Goal: Information Seeking & Learning: Learn about a topic

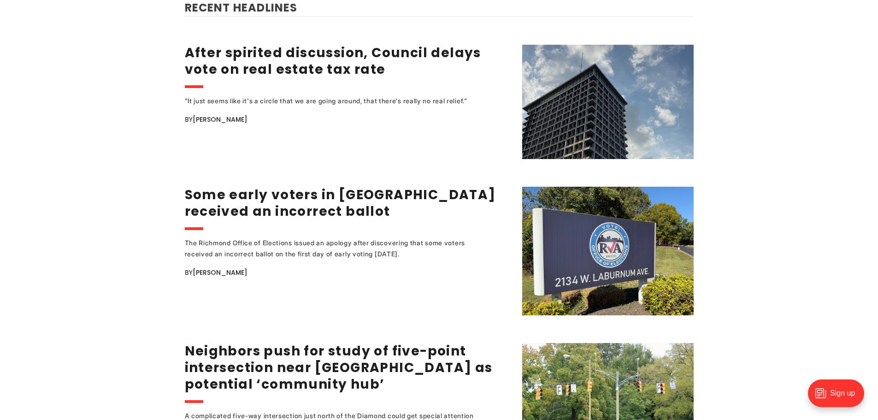
scroll to position [1199, 0]
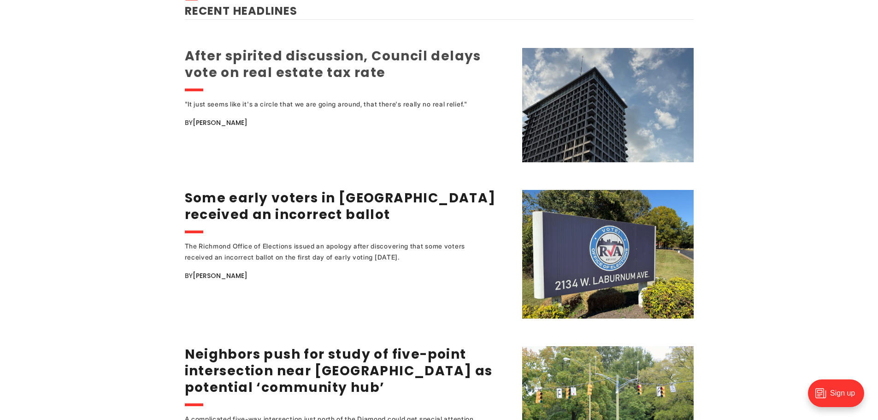
click at [345, 71] on link "After spirited discussion, Council delays vote on real estate tax rate" at bounding box center [333, 64] width 296 height 35
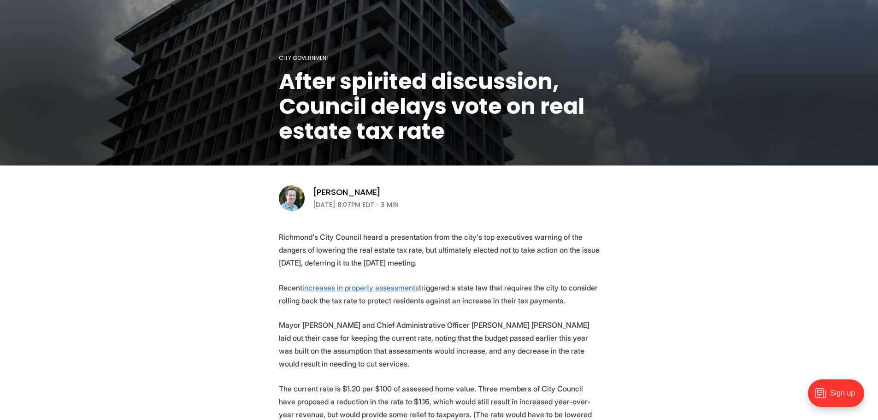
scroll to position [138, 0]
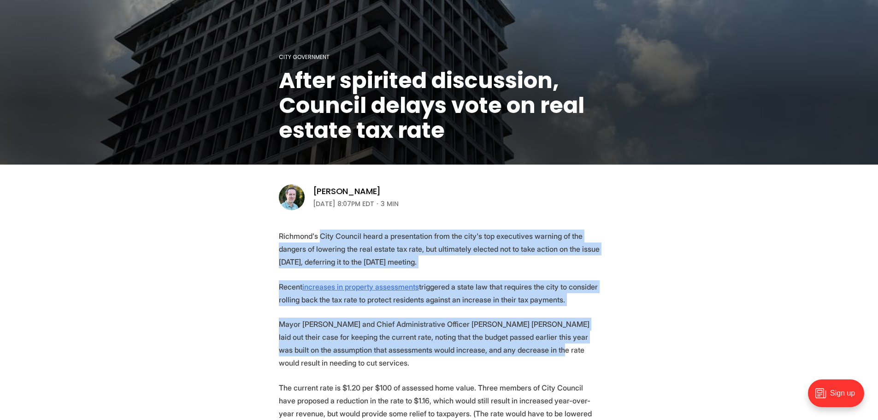
drag, startPoint x: 320, startPoint y: 232, endPoint x: 502, endPoint y: 344, distance: 213.7
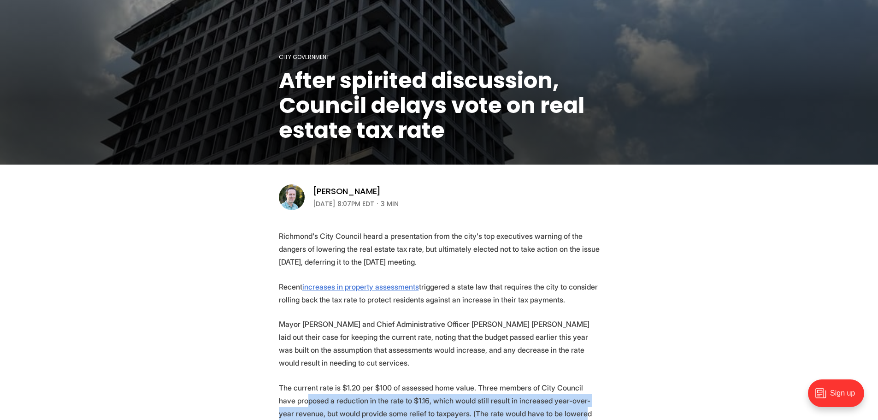
drag, startPoint x: 290, startPoint y: 389, endPoint x: 529, endPoint y: 399, distance: 239.5
click at [551, 402] on p "The current rate is $1.20 per $100 of assessed home value. Three members of Cit…" at bounding box center [439, 407] width 321 height 52
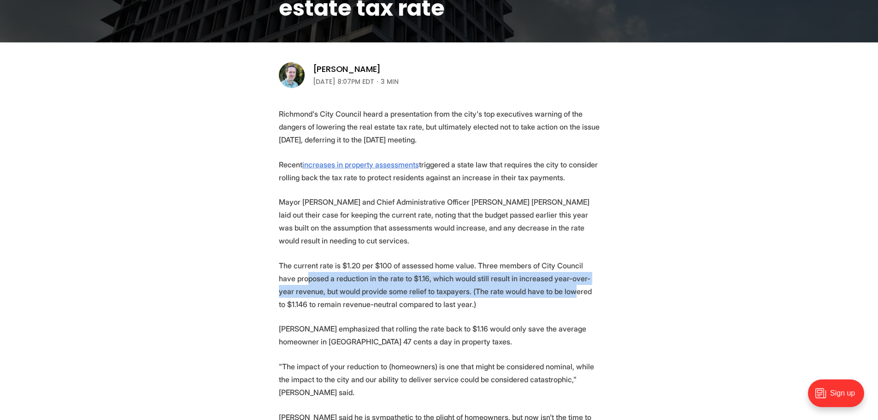
scroll to position [277, 0]
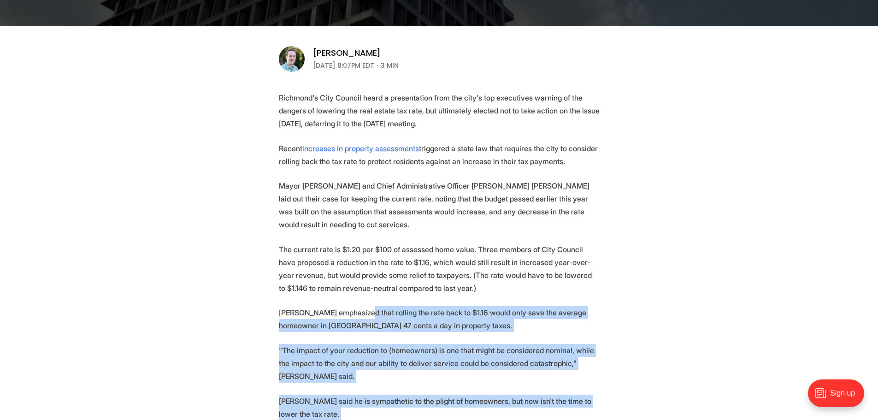
drag, startPoint x: 361, startPoint y: 303, endPoint x: 553, endPoint y: 397, distance: 214.5
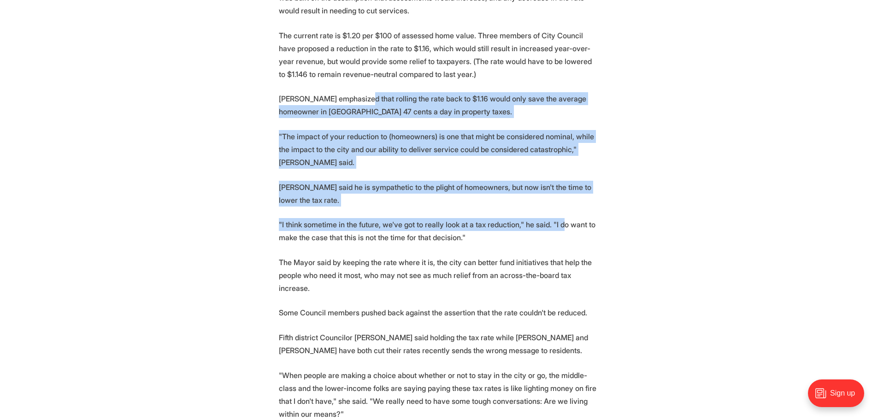
scroll to position [507, 0]
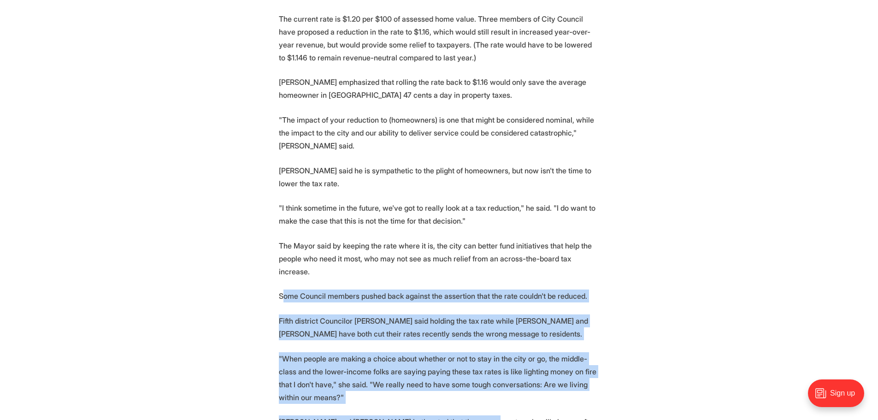
drag, startPoint x: 284, startPoint y: 254, endPoint x: 474, endPoint y: 380, distance: 227.4
click at [474, 380] on section "Richmond's City Council heard a presentation from the city's top executives war…" at bounding box center [439, 423] width 878 height 1125
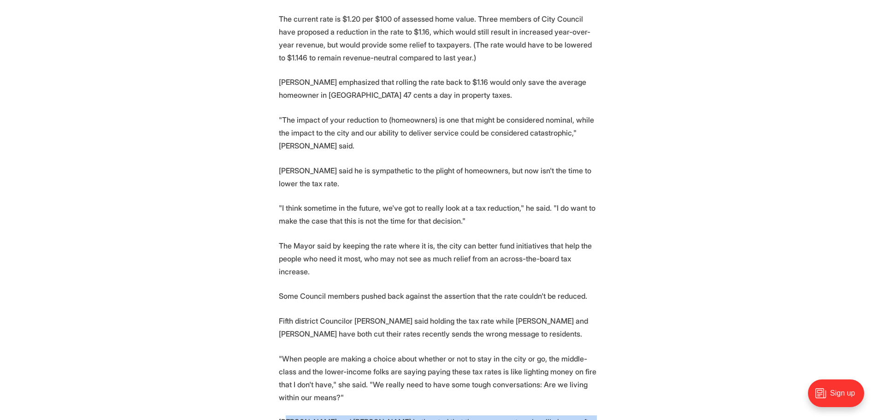
drag, startPoint x: 289, startPoint y: 381, endPoint x: 478, endPoint y: 407, distance: 190.7
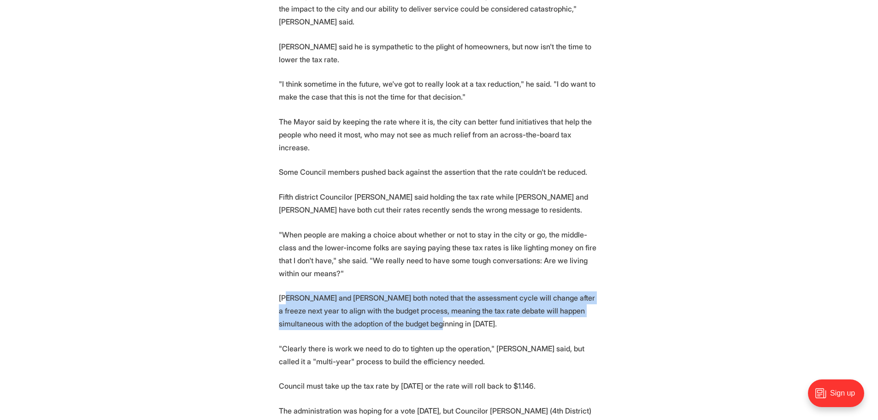
scroll to position [646, 0]
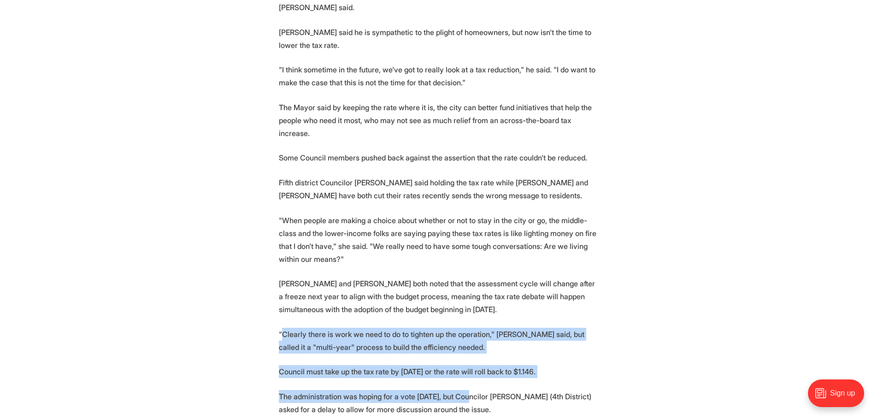
drag, startPoint x: 282, startPoint y: 294, endPoint x: 468, endPoint y: 356, distance: 196.8
click at [468, 356] on section "Richmond's City Council heard a presentation from the city's top executives war…" at bounding box center [439, 284] width 878 height 1125
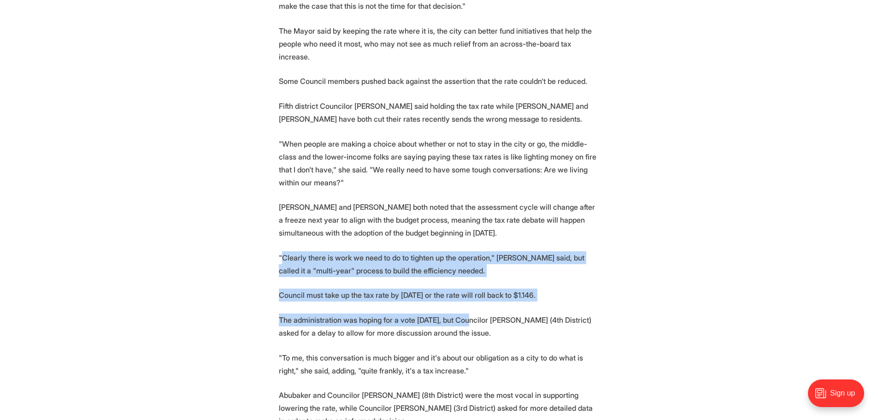
scroll to position [738, 0]
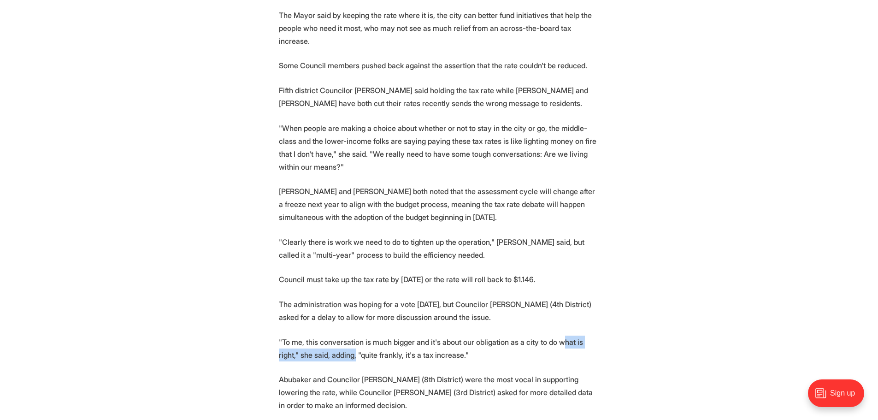
drag, startPoint x: 334, startPoint y: 315, endPoint x: 556, endPoint y: 302, distance: 222.7
click at [556, 336] on p ""To me, this conversation is much bigger and it's about our obligation as a cit…" at bounding box center [439, 349] width 321 height 26
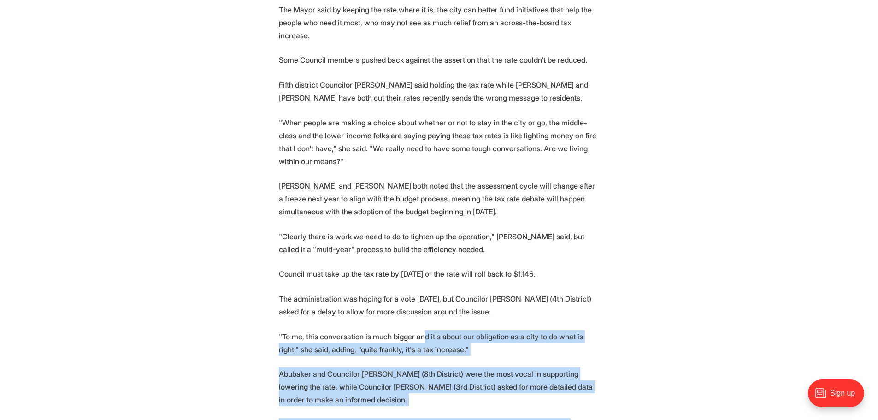
scroll to position [745, 0]
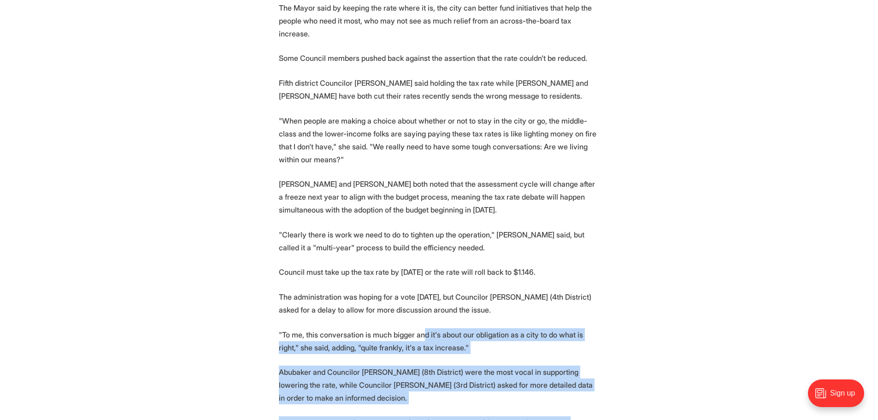
drag, startPoint x: 421, startPoint y: 298, endPoint x: 498, endPoint y: 393, distance: 121.9
click at [498, 393] on section "Richmond's City Council heard a presentation from the city's top executives war…" at bounding box center [439, 185] width 878 height 1125
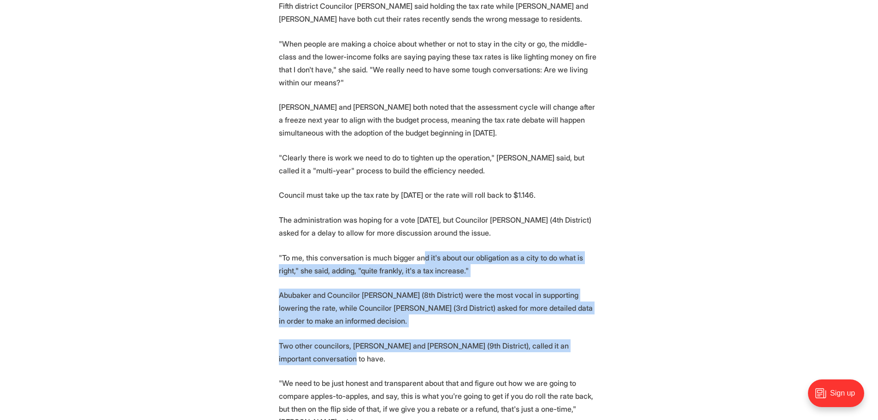
scroll to position [883, 0]
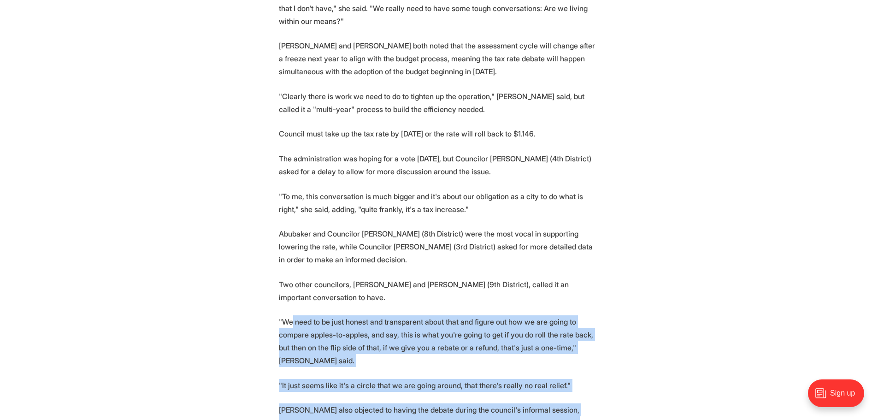
drag, startPoint x: 291, startPoint y: 288, endPoint x: 503, endPoint y: 404, distance: 241.7
click at [503, 404] on section "Richmond's City Council heard a presentation from the city's top executives war…" at bounding box center [439, 46] width 878 height 1125
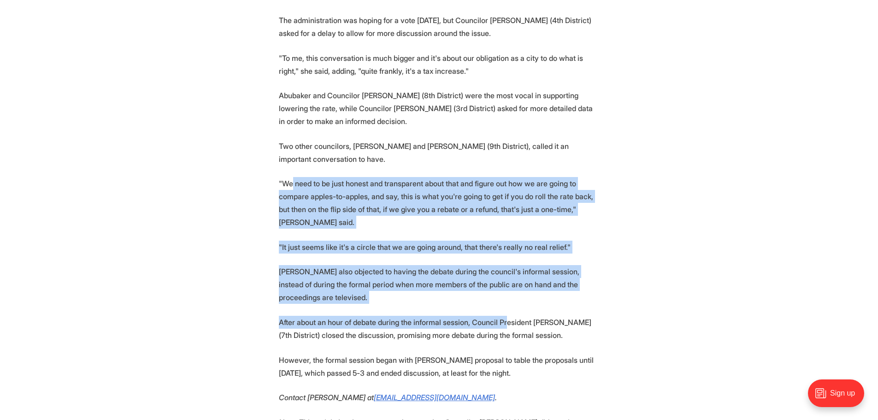
scroll to position [1068, 0]
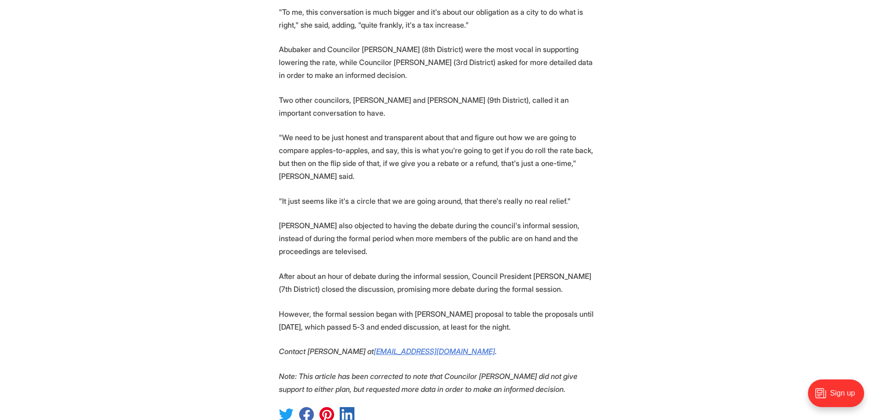
click at [323, 270] on p "After about an hour of debate during the informal session, Council President Cy…" at bounding box center [439, 283] width 321 height 26
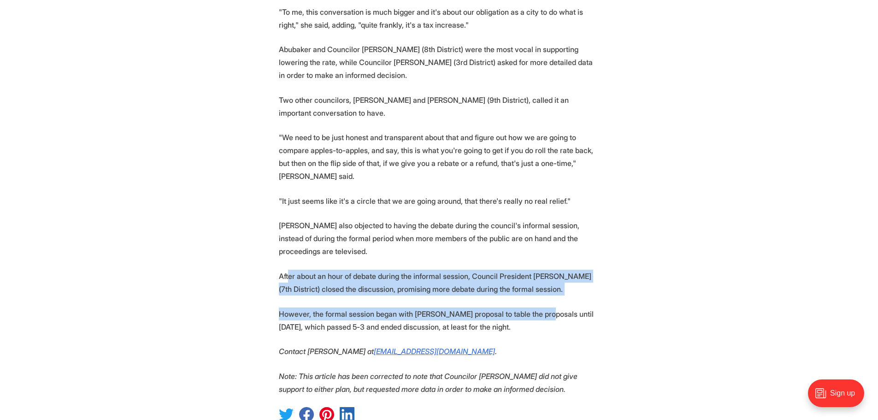
drag, startPoint x: 288, startPoint y: 228, endPoint x: 542, endPoint y: 265, distance: 256.7
click at [542, 308] on p "However, the formal session began with Abubaker's proposal to table the proposa…" at bounding box center [439, 321] width 321 height 26
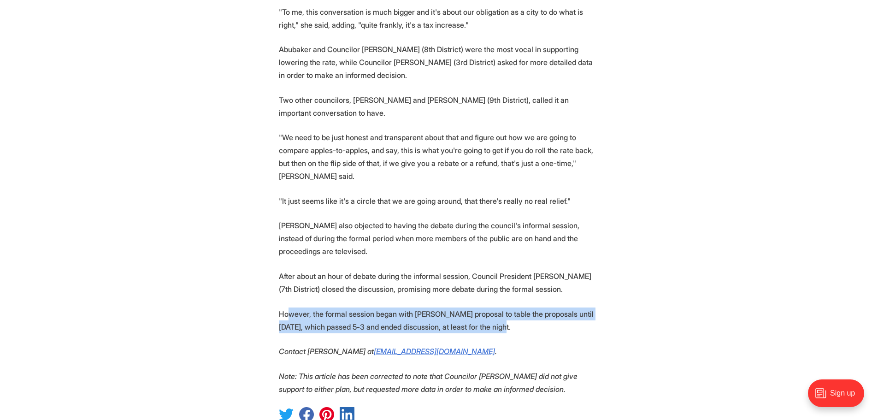
drag, startPoint x: 287, startPoint y: 268, endPoint x: 530, endPoint y: 269, distance: 242.5
click at [530, 308] on p "However, the formal session began with Abubaker's proposal to table the proposa…" at bounding box center [439, 321] width 321 height 26
drag, startPoint x: 310, startPoint y: 268, endPoint x: 518, endPoint y: 275, distance: 208.5
click at [518, 308] on p "However, the formal session began with Abubaker's proposal to table the proposa…" at bounding box center [439, 321] width 321 height 26
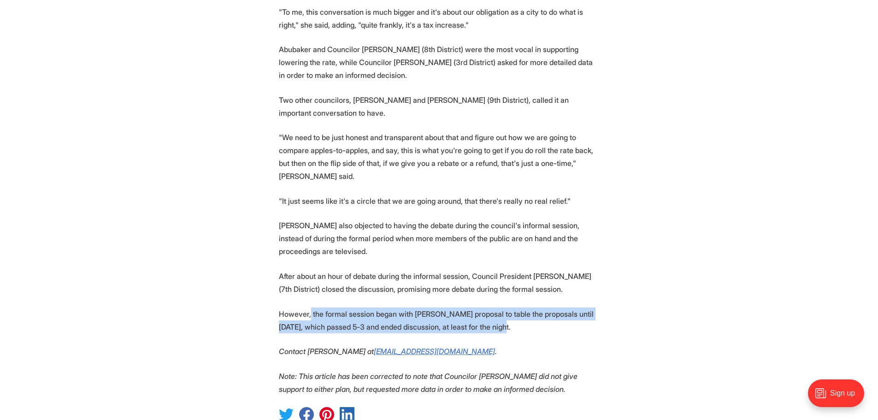
click at [518, 308] on p "However, the formal session began with Abubaker's proposal to table the proposa…" at bounding box center [439, 321] width 321 height 26
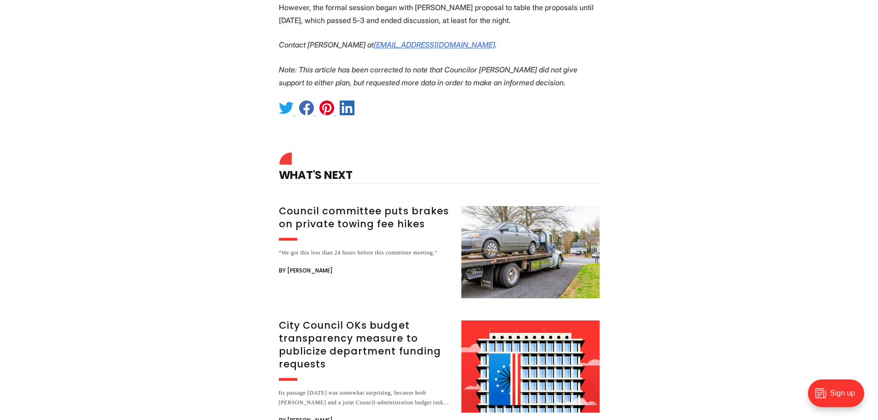
scroll to position [1391, 0]
